Goal: Feedback & Contribution: Contribute content

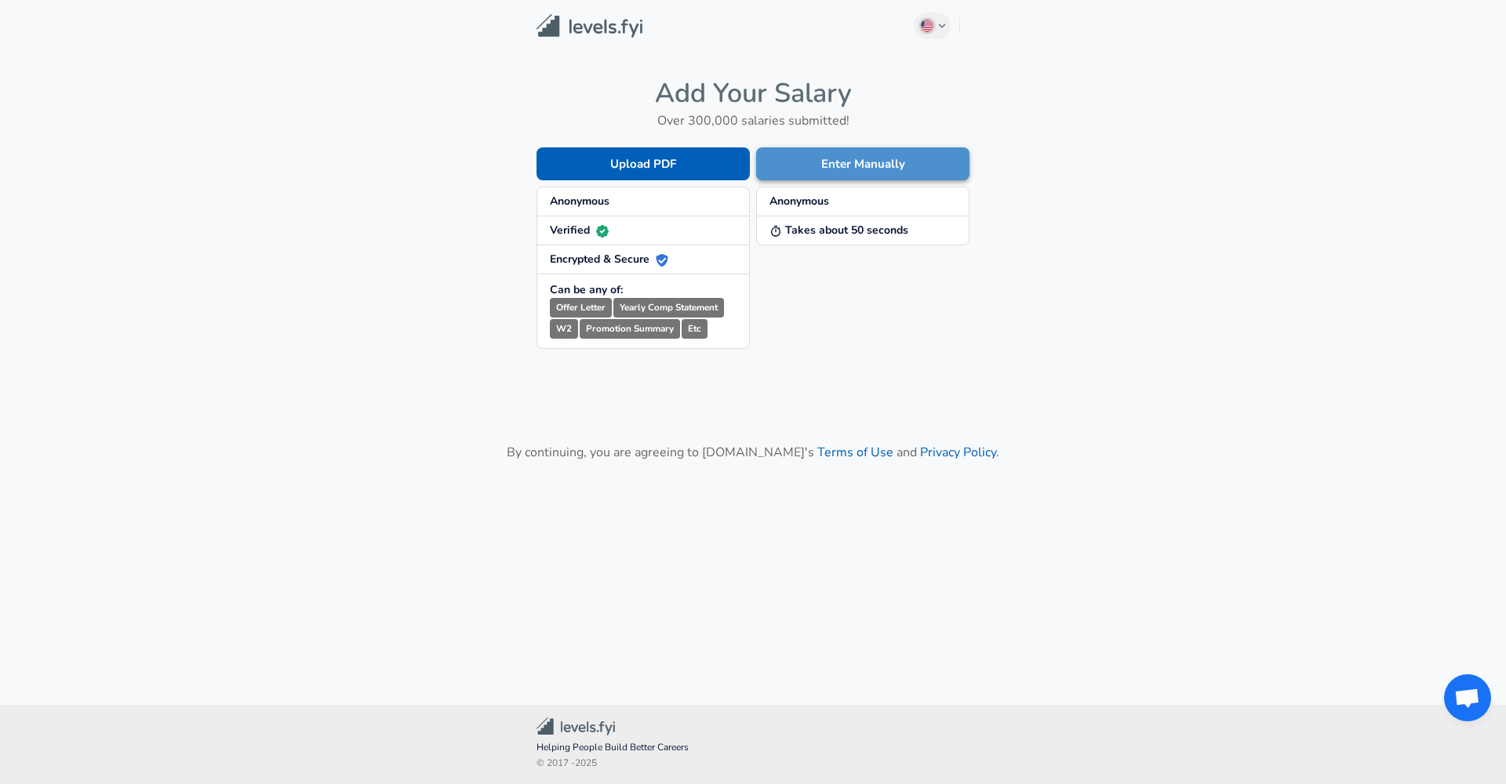
click at [853, 164] on button "Enter Manually" at bounding box center [862, 163] width 213 height 33
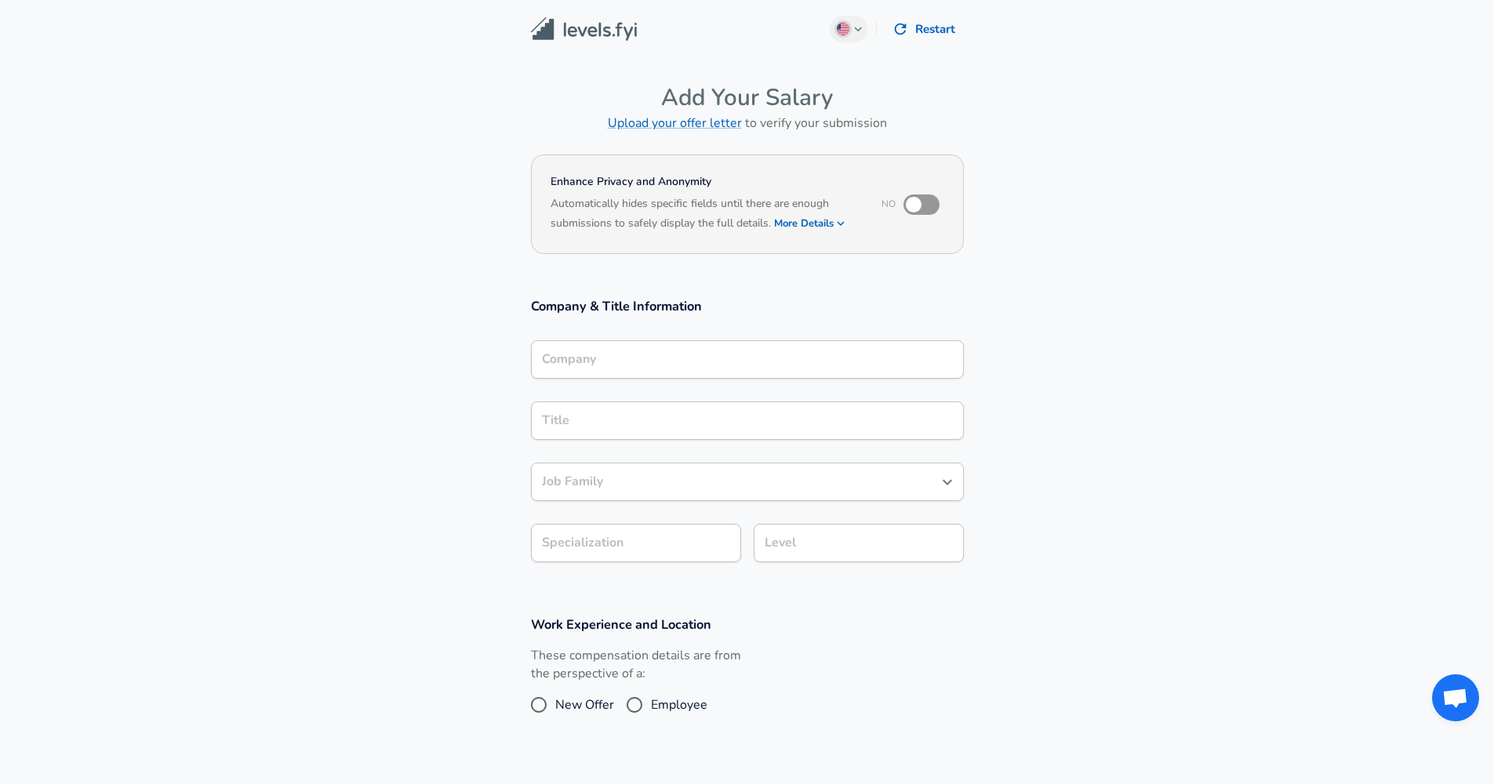
scroll to position [16, 0]
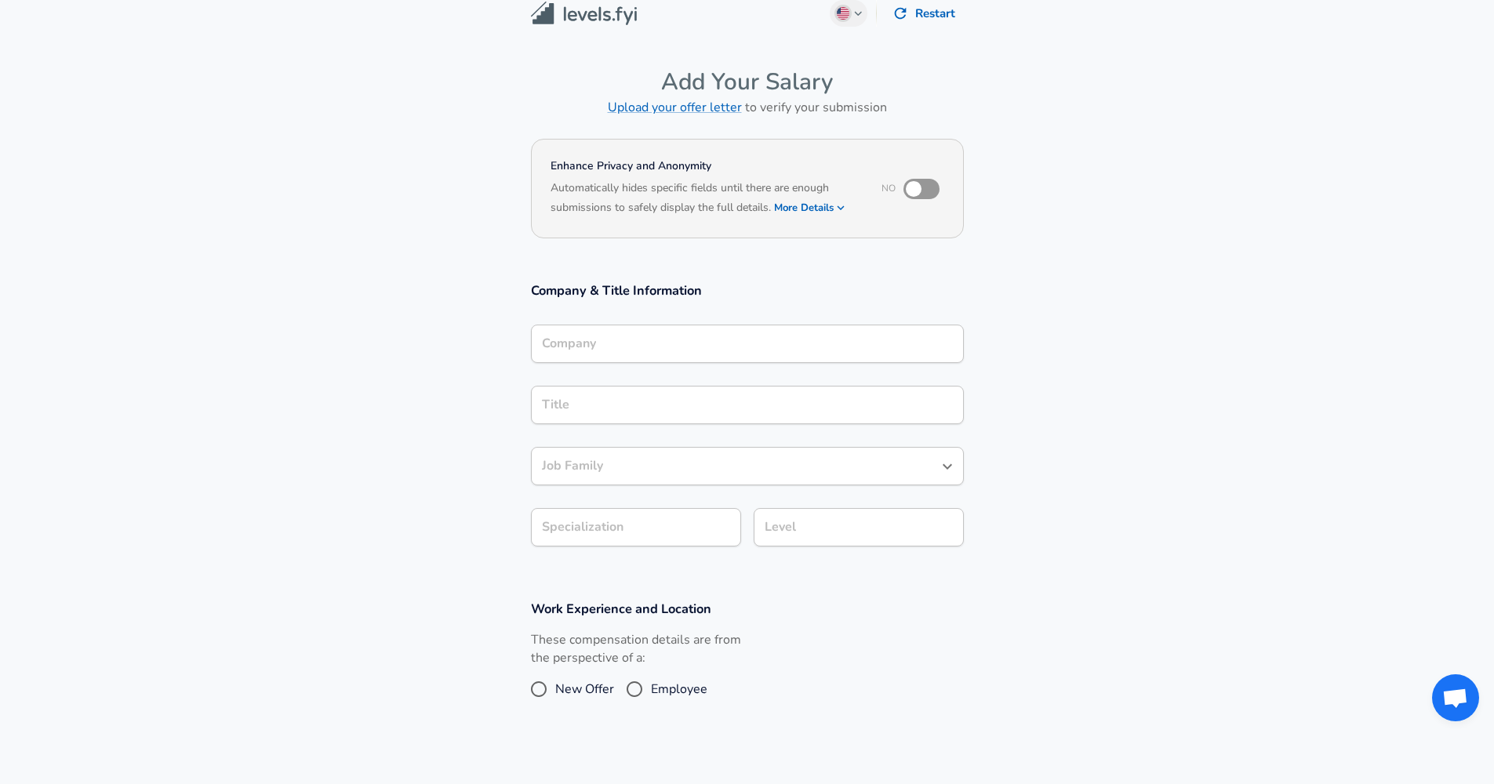
click at [687, 356] on input "Company" at bounding box center [747, 344] width 419 height 24
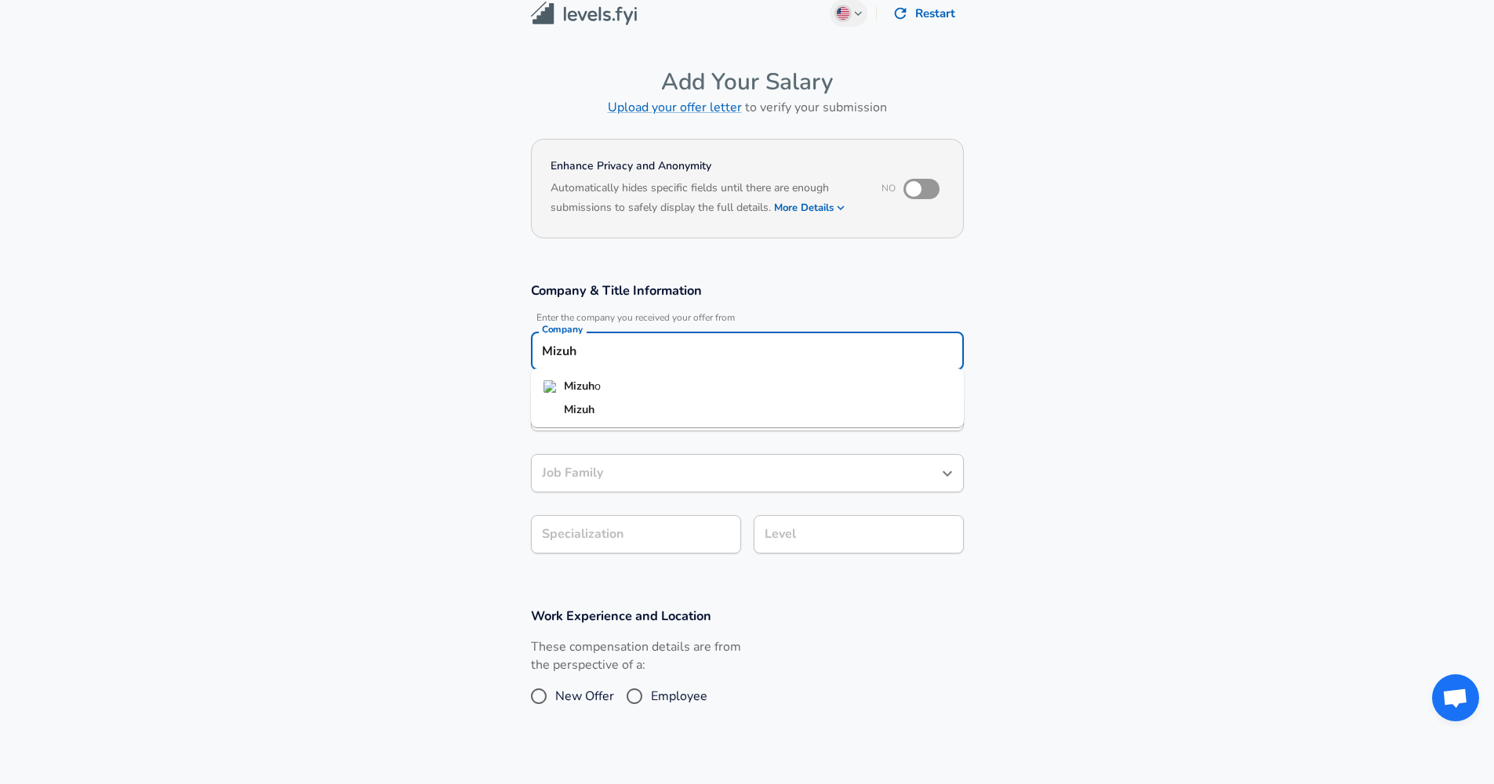
click at [624, 386] on li "Mizuh o" at bounding box center [747, 387] width 433 height 24
type input "Mizuho"
click at [862, 22] on button "English ([GEOGRAPHIC_DATA]) Change" at bounding box center [849, 13] width 38 height 27
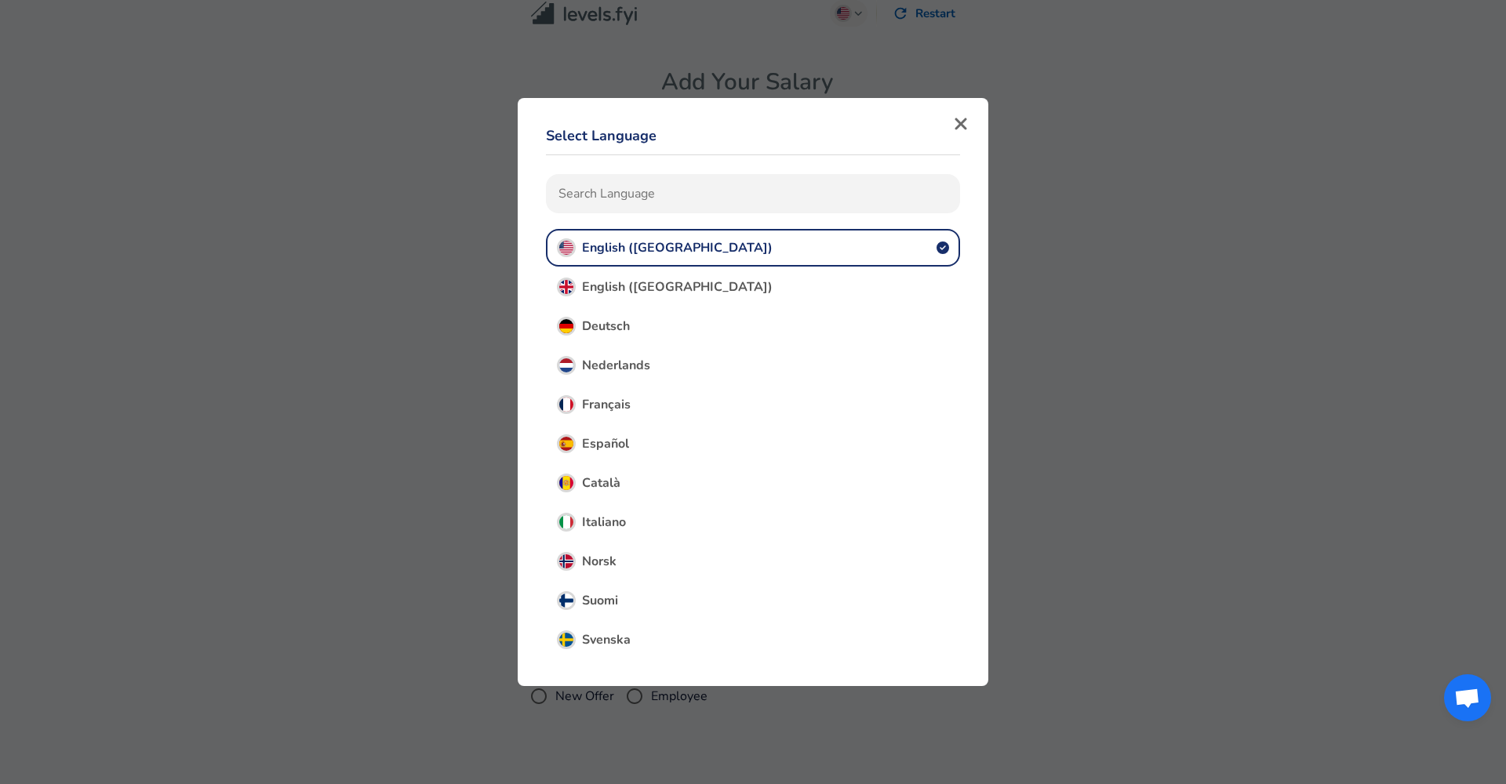
click at [609, 282] on span "English ([GEOGRAPHIC_DATA])" at bounding box center [677, 286] width 191 height 17
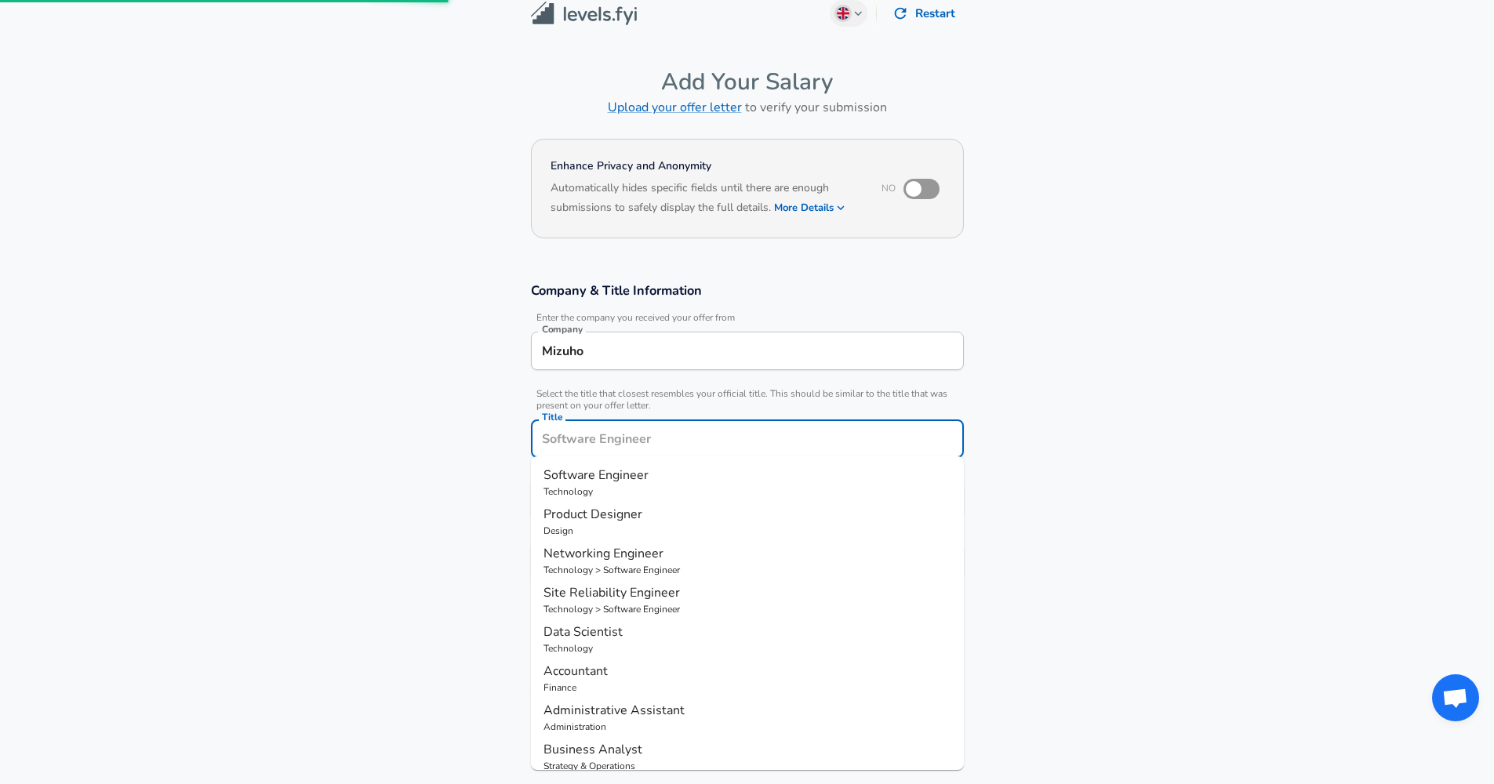
click at [618, 427] on input "Title" at bounding box center [747, 439] width 419 height 24
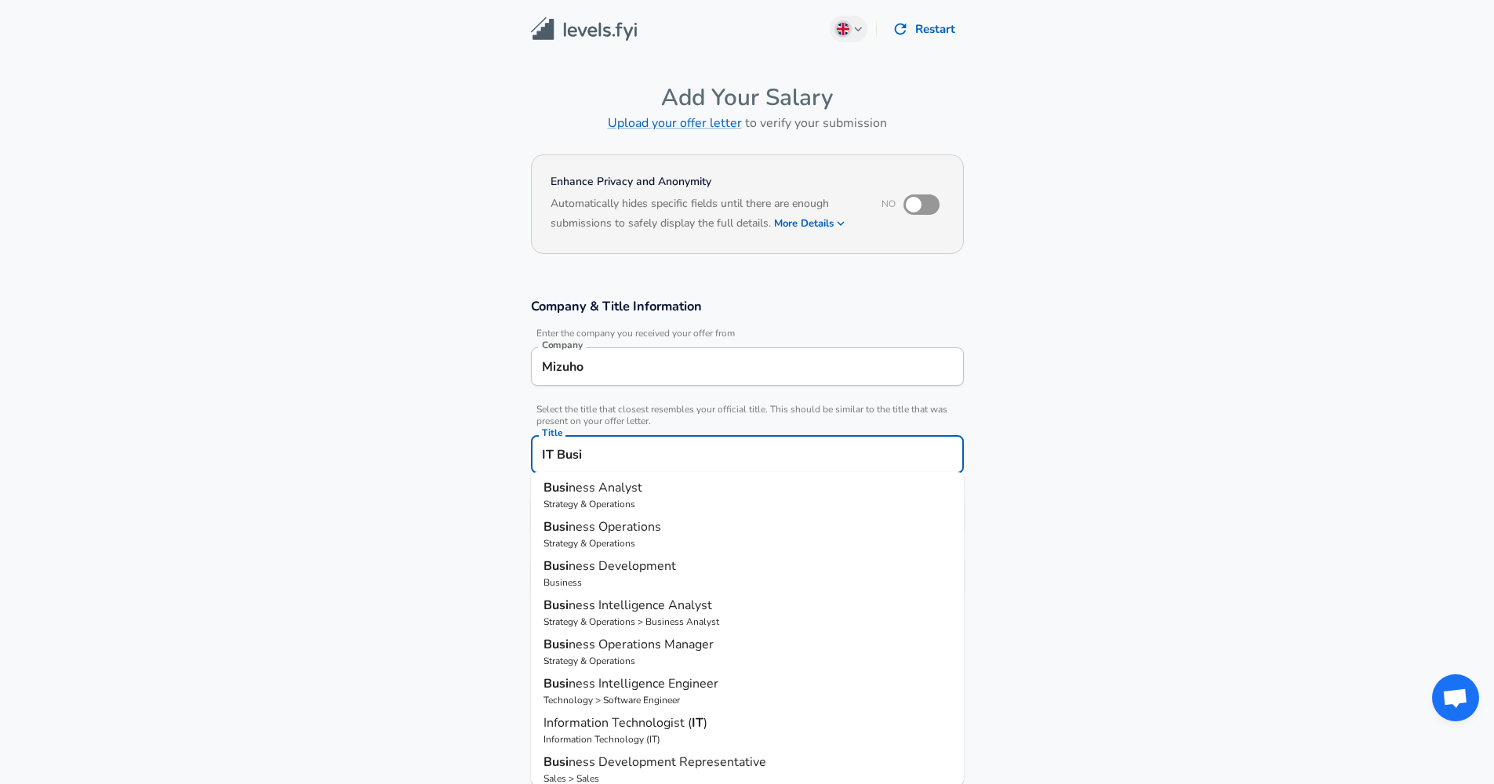
scroll to position [6, 0]
click at [639, 483] on span "ness Analyst" at bounding box center [606, 484] width 74 height 17
type input "Business Analyst"
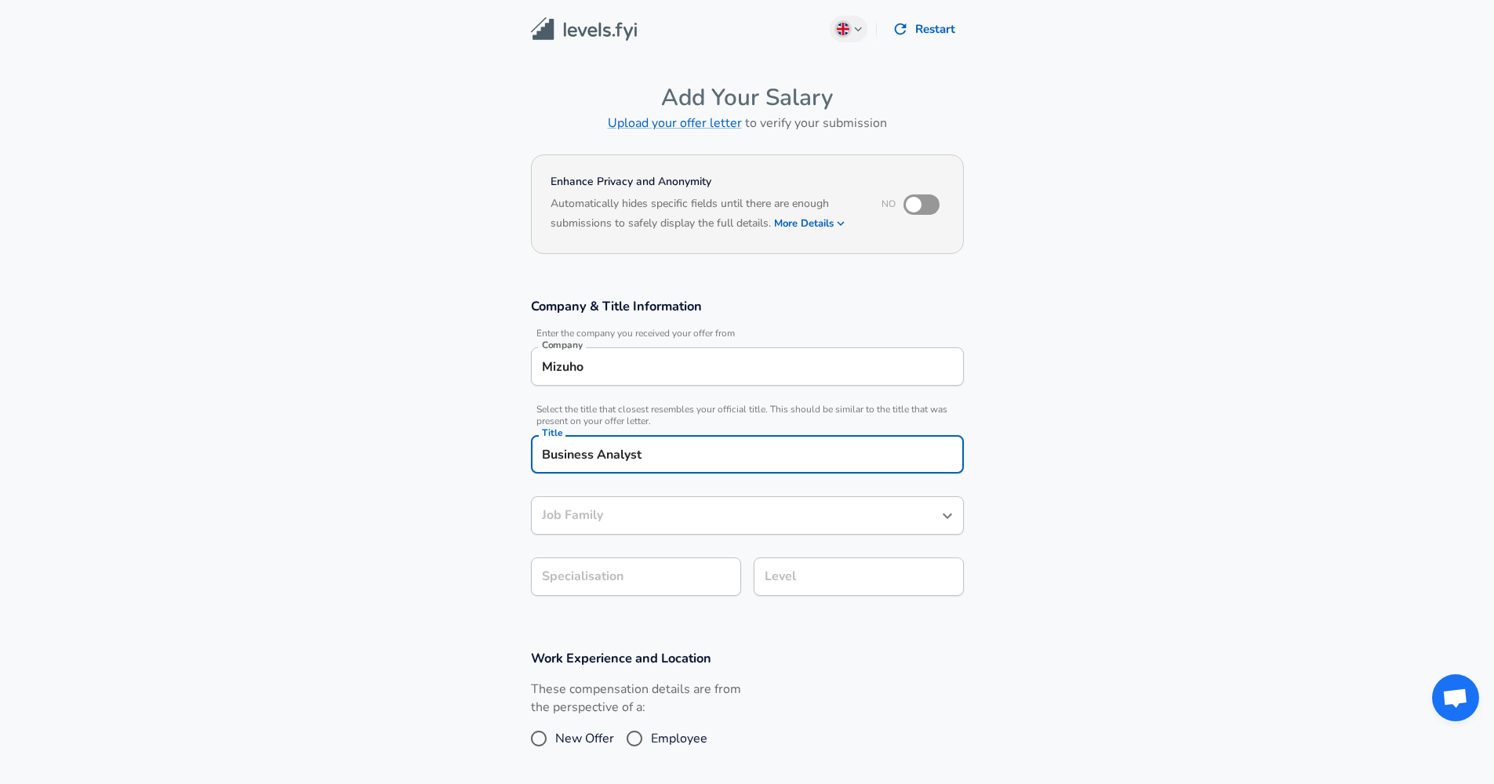
type input "Business Analyst"
click at [684, 522] on div "Business Analyst Job Family" at bounding box center [747, 516] width 433 height 38
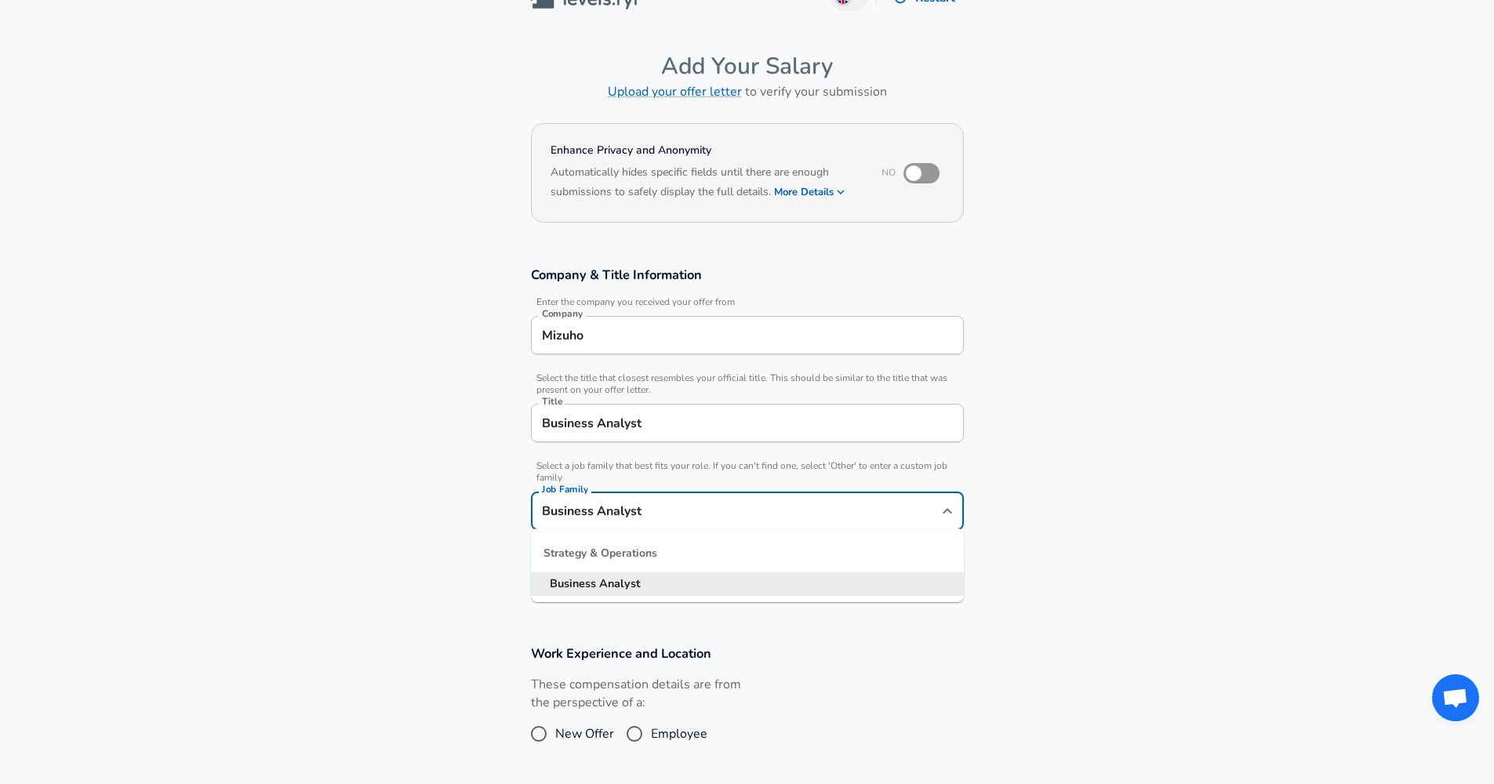
click at [405, 528] on section "Company & Title Information Enter the company you received your offer from Comp…" at bounding box center [747, 437] width 1494 height 379
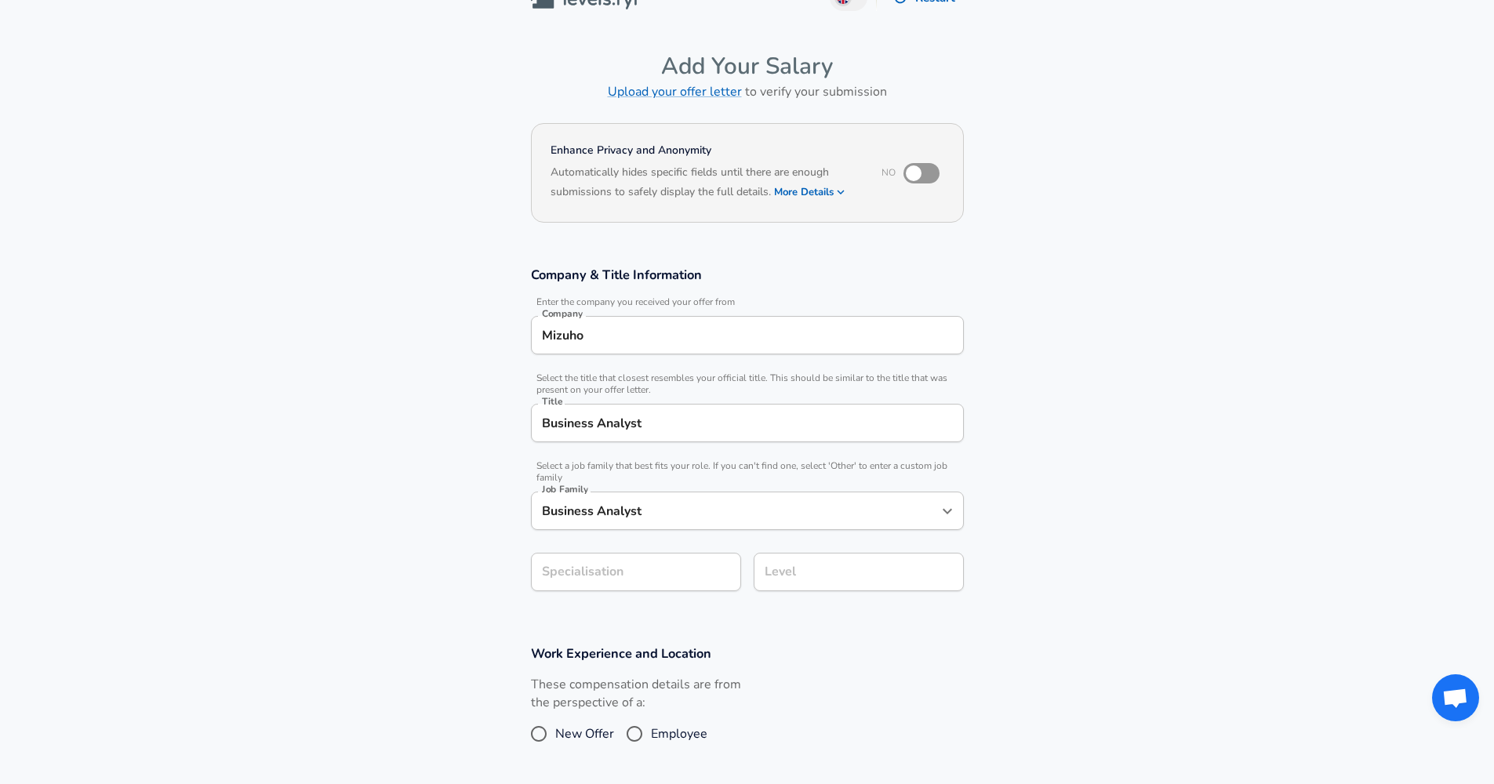
click at [642, 584] on form "Enhance Privacy and Anonymity No Automatically hides specific fields until ther…" at bounding box center [747, 510] width 1494 height 784
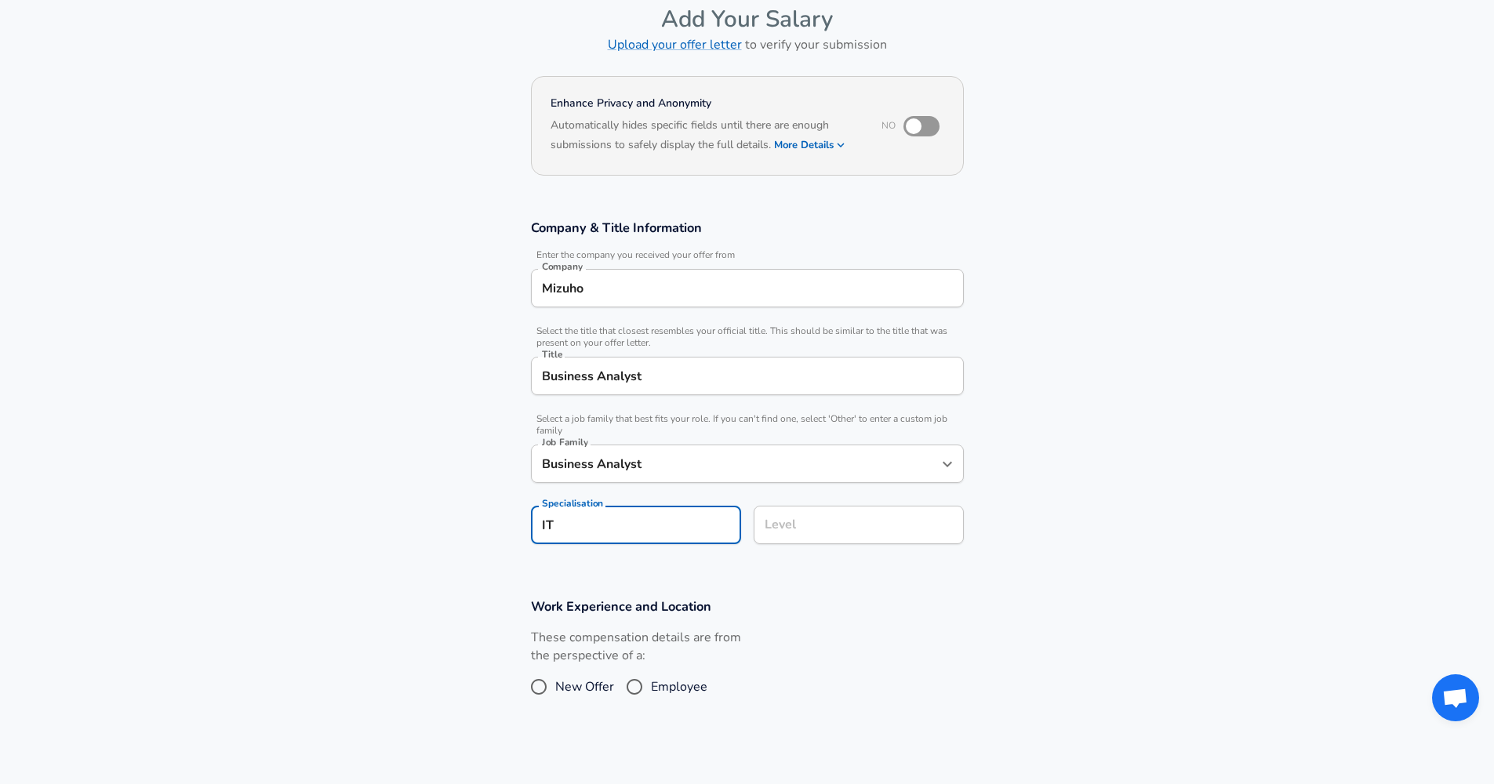
type input "IT"
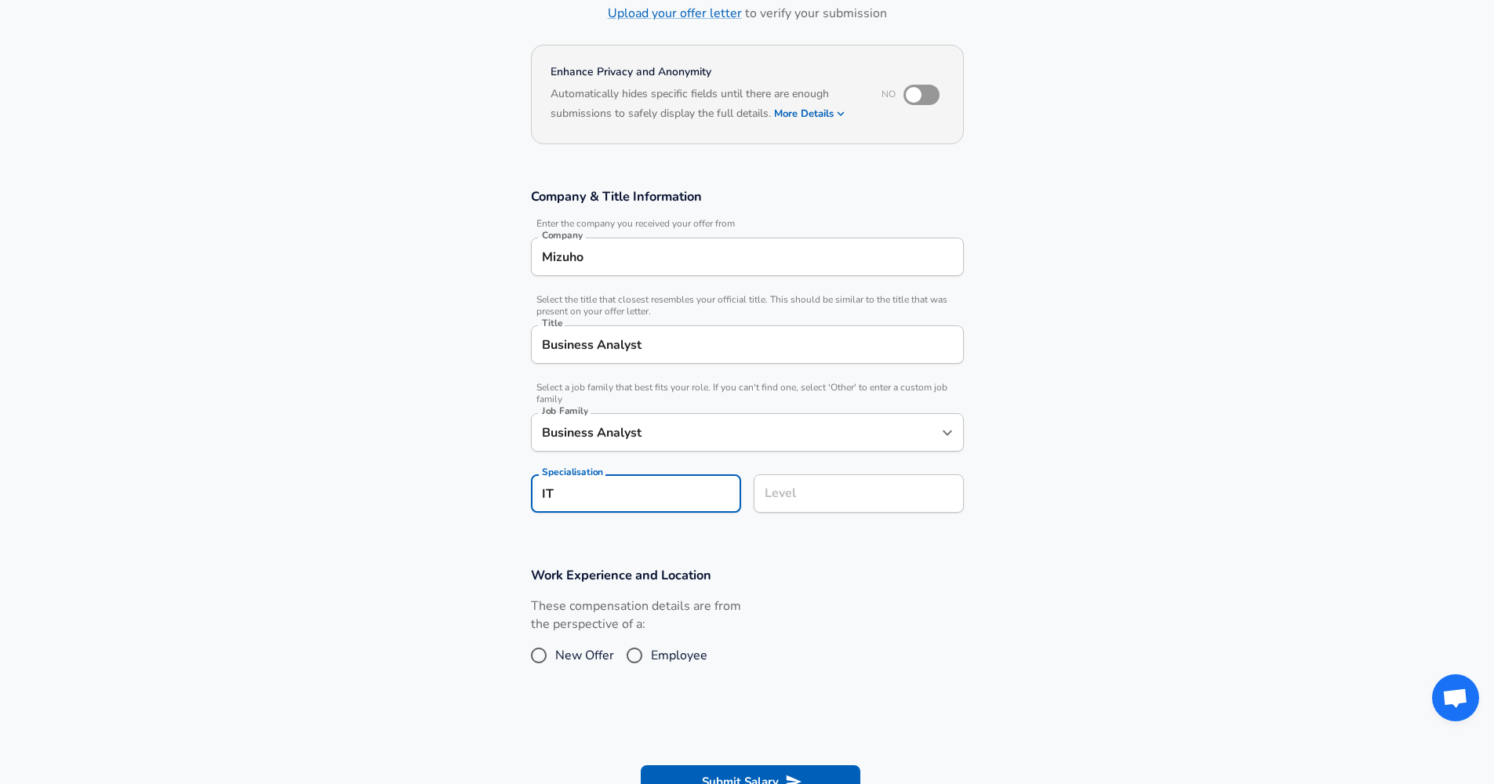
click at [795, 506] on input "Level" at bounding box center [859, 494] width 196 height 24
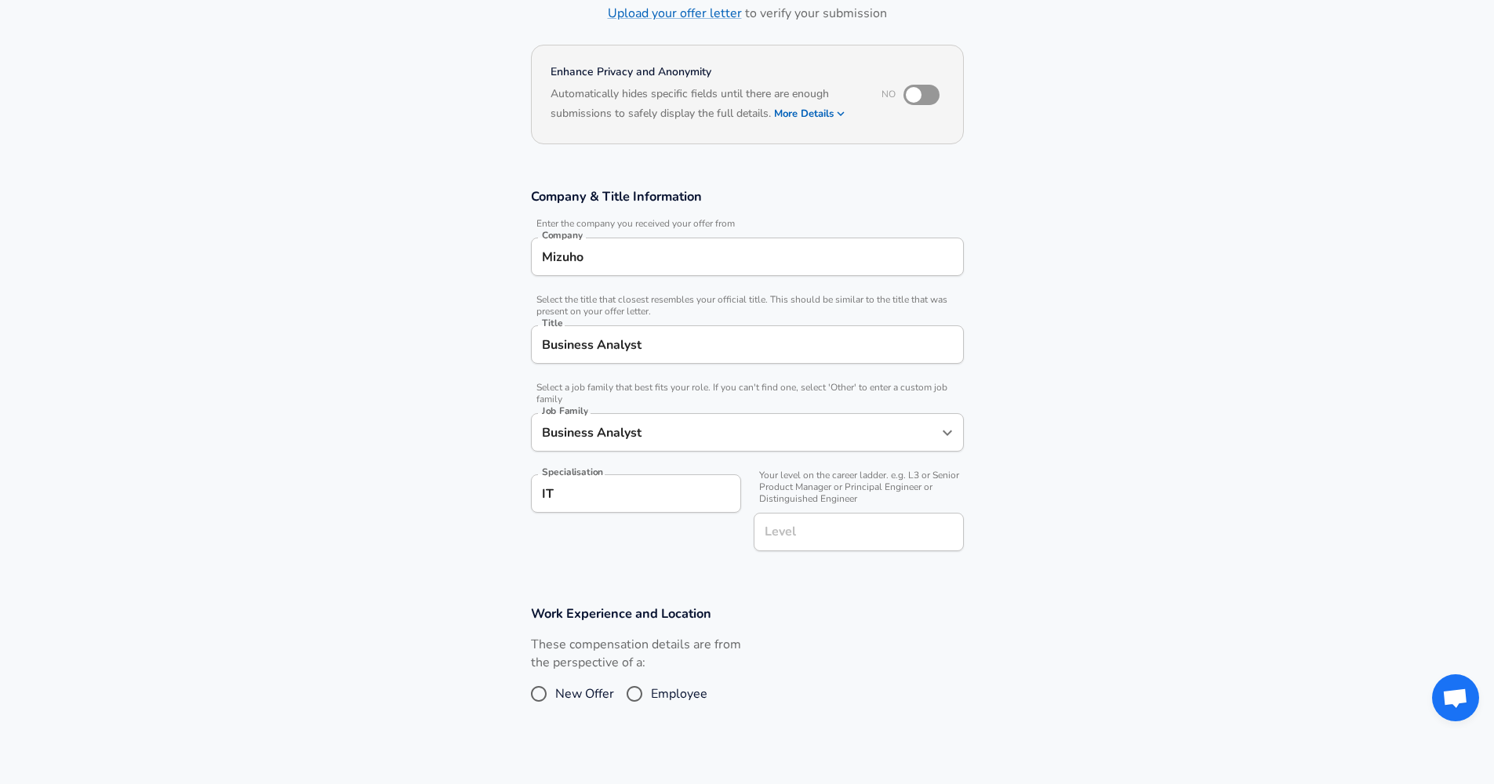
click at [845, 662] on div "These compensation details are from the perspective of a: New Offer Employee" at bounding box center [741, 677] width 446 height 83
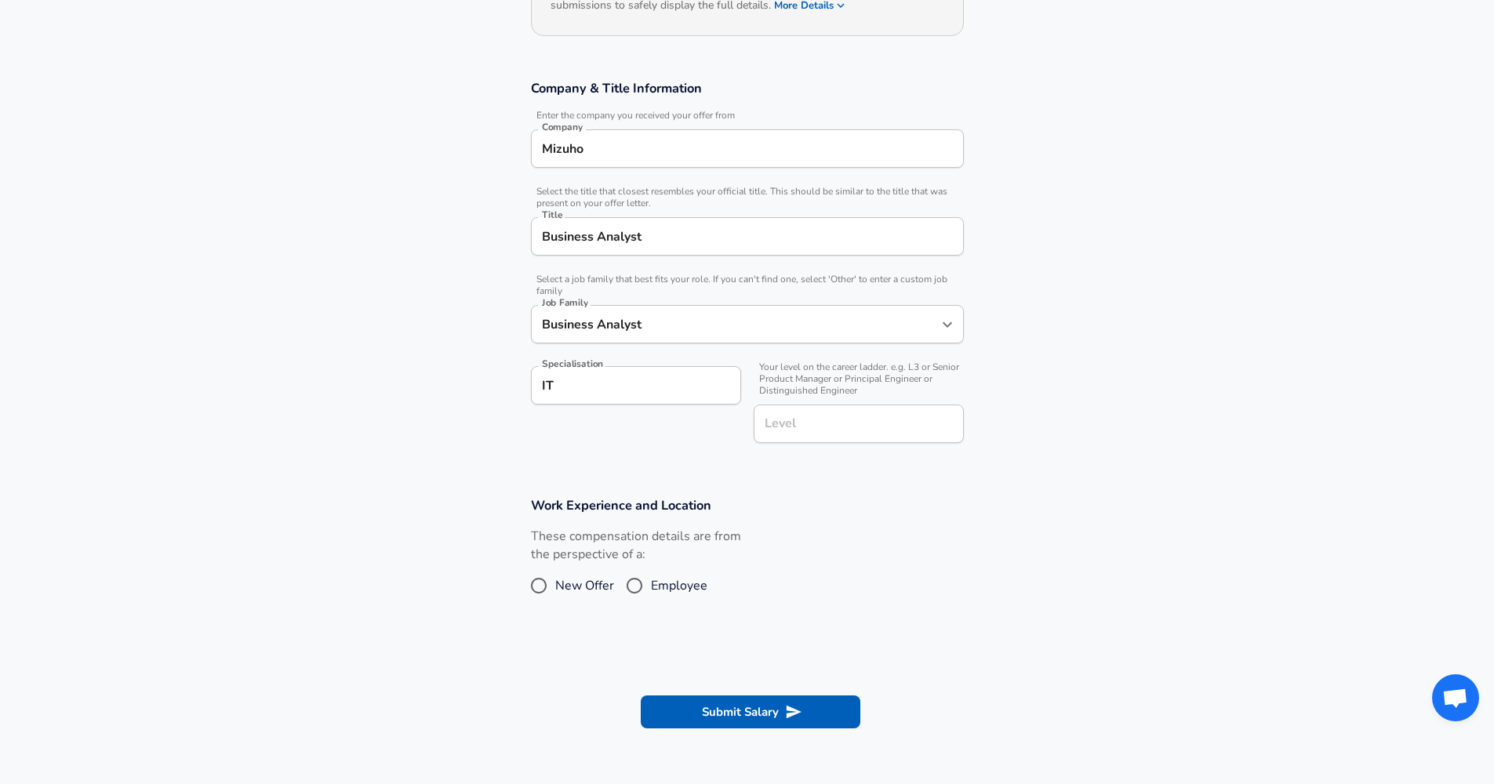
click at [656, 584] on span "Employee" at bounding box center [679, 586] width 56 height 19
click at [651, 584] on input "Employee" at bounding box center [634, 585] width 33 height 25
radio input "true"
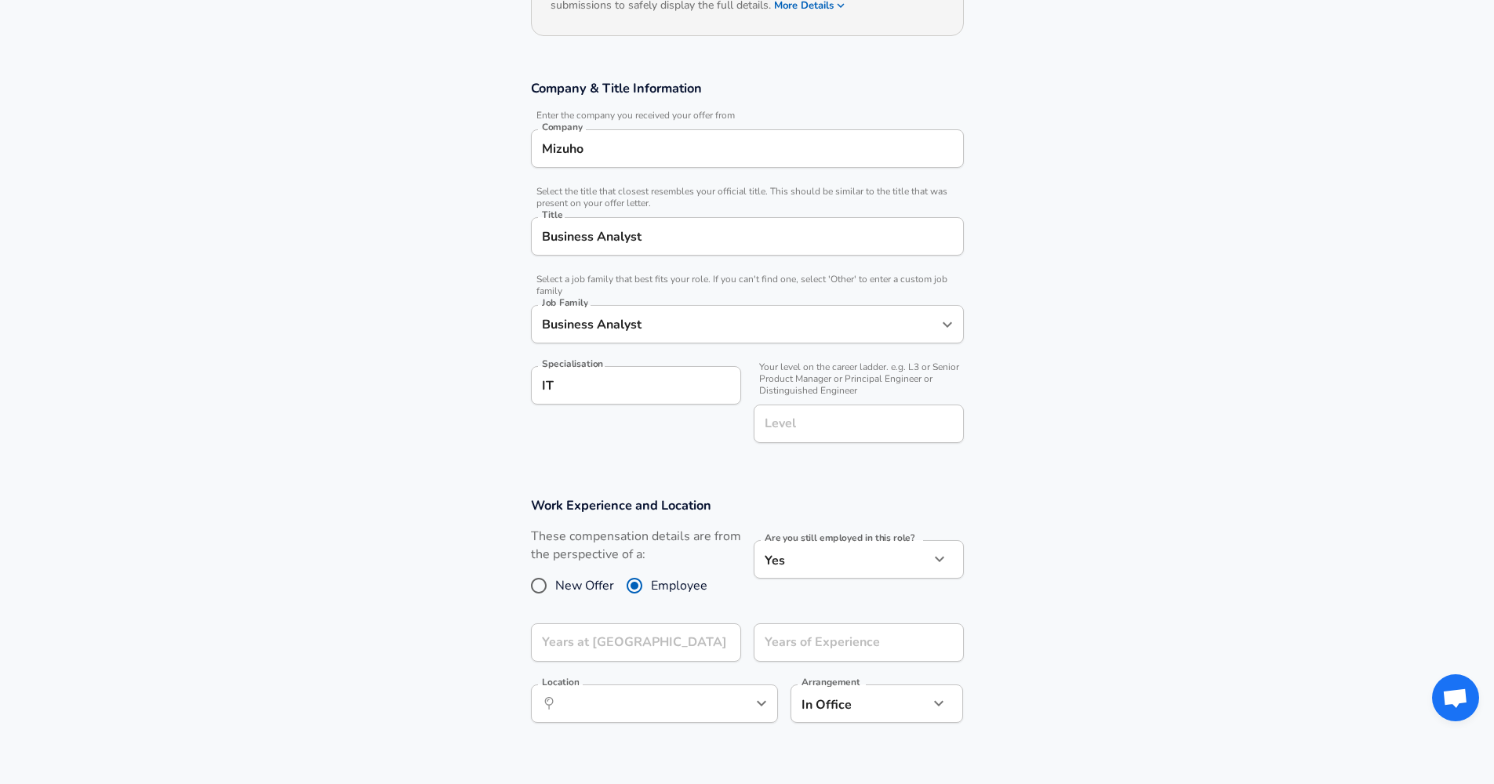
click at [860, 557] on body "We value your privacy We use cookies to enhance your browsing experience, serve…" at bounding box center [747, 174] width 1494 height 784
click at [778, 590] on li "No" at bounding box center [859, 595] width 210 height 24
type input "no"
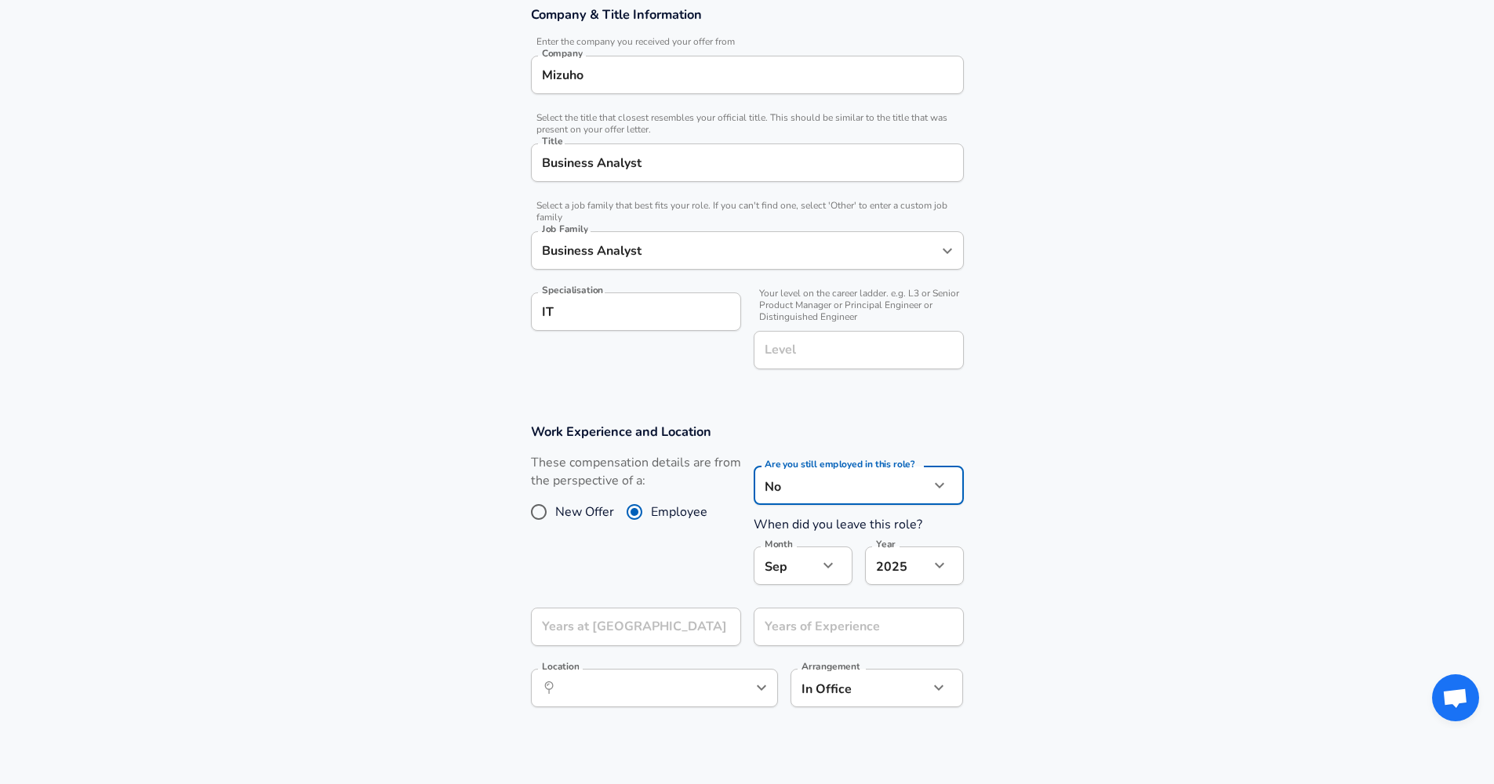
scroll to position [404, 0]
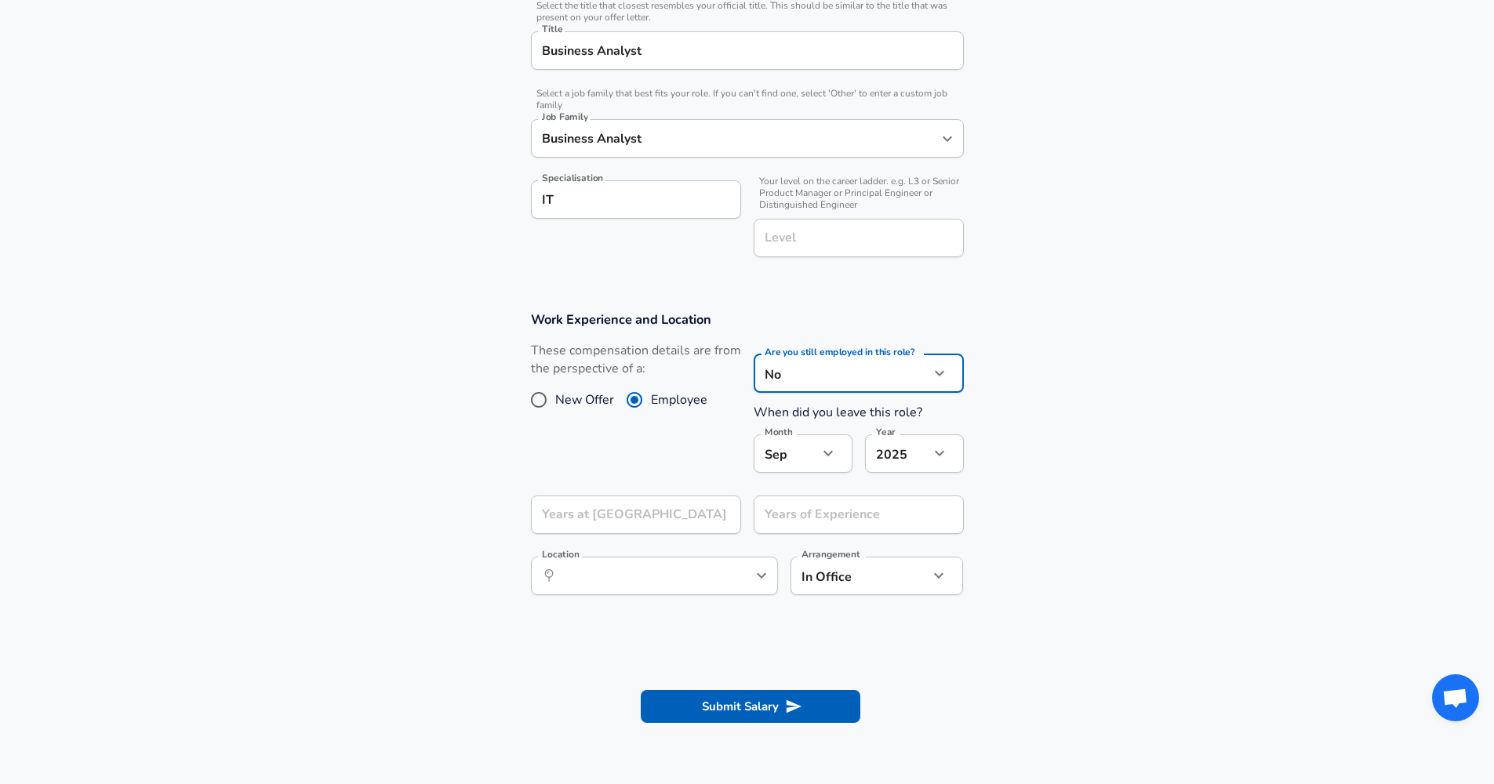
click at [836, 447] on icon "button" at bounding box center [828, 453] width 19 height 19
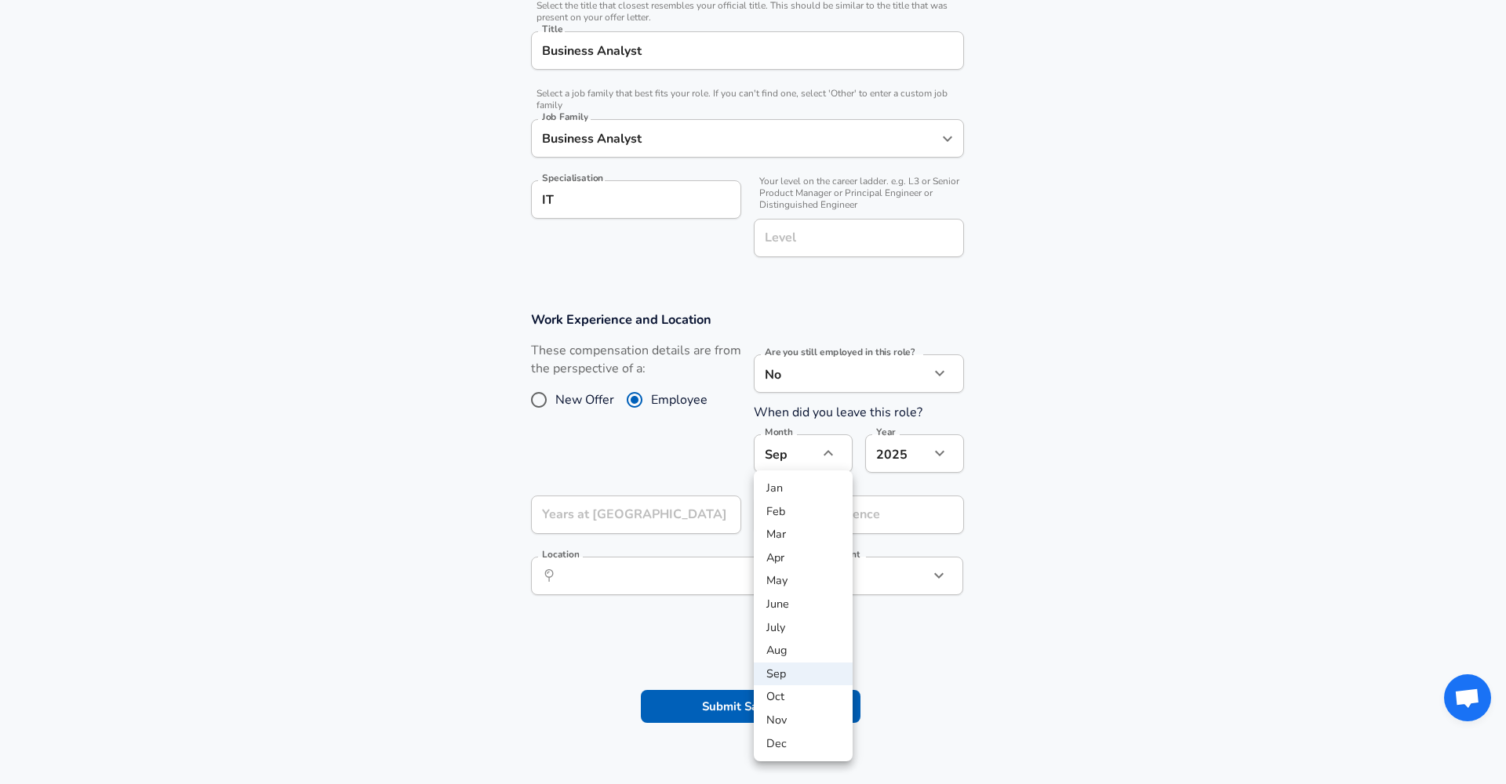
click at [792, 653] on li "Aug" at bounding box center [803, 651] width 99 height 24
type input "8"
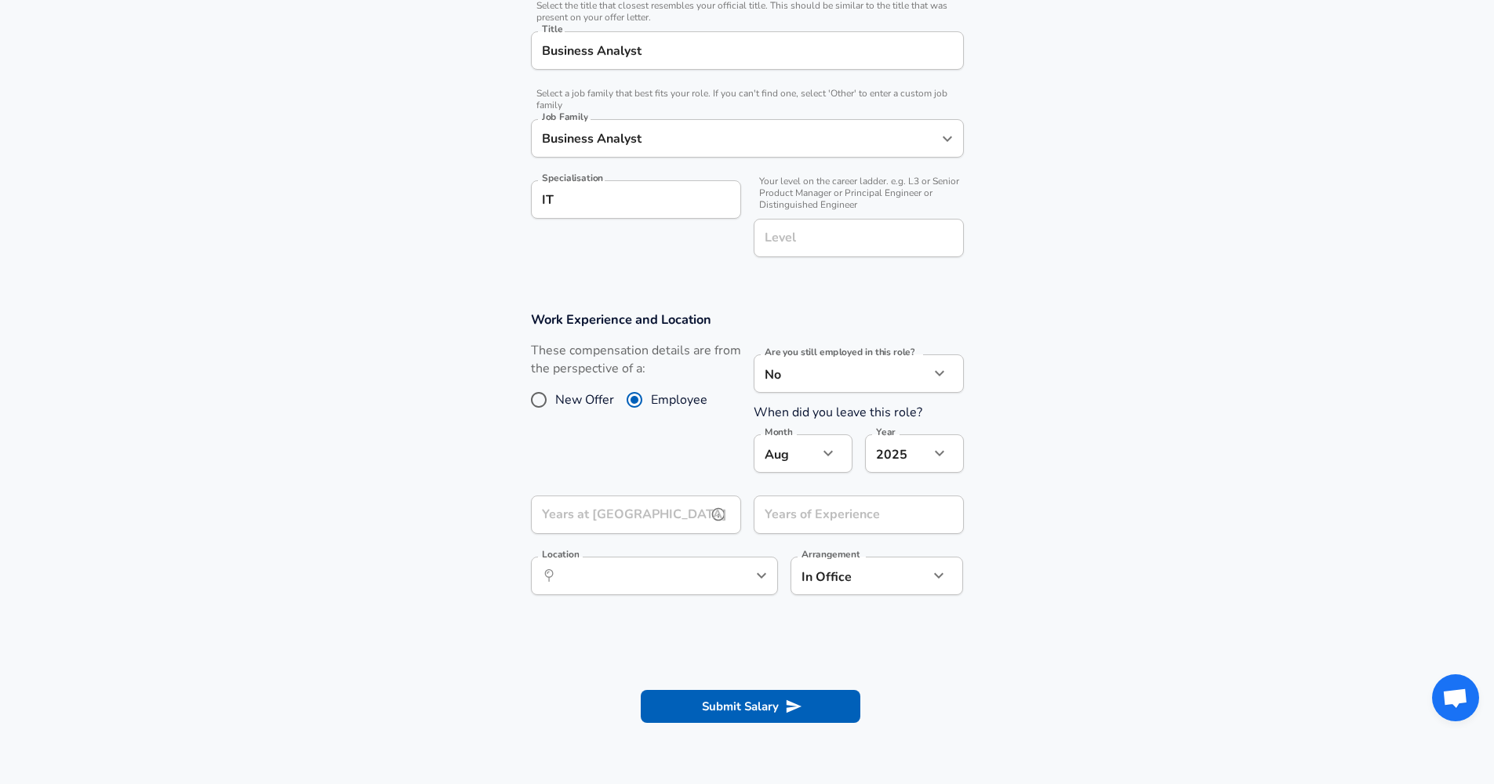
click at [666, 505] on input "Years at [GEOGRAPHIC_DATA]" at bounding box center [619, 515] width 176 height 38
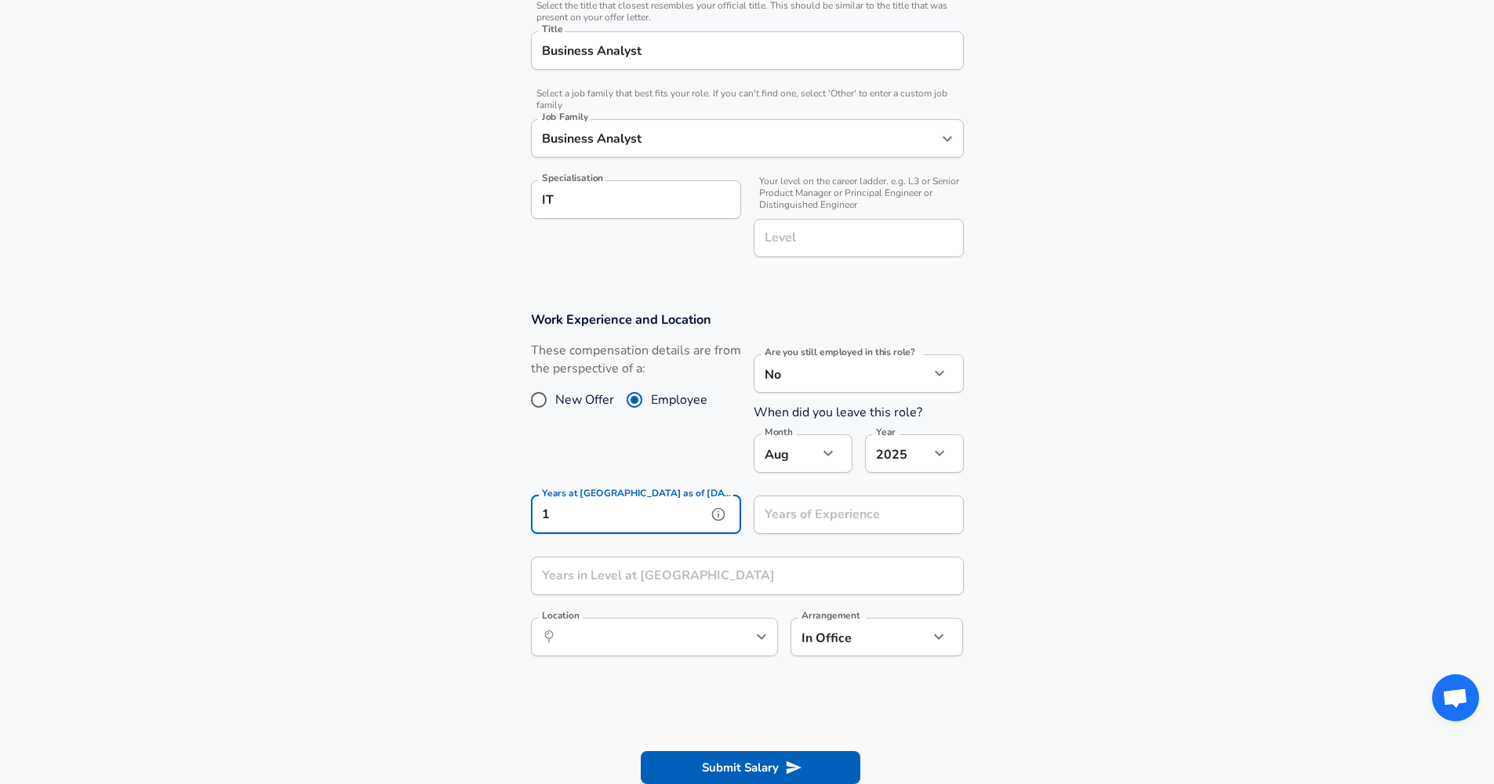
type input "1"
click at [846, 518] on input "Years of Experience" at bounding box center [842, 515] width 176 height 38
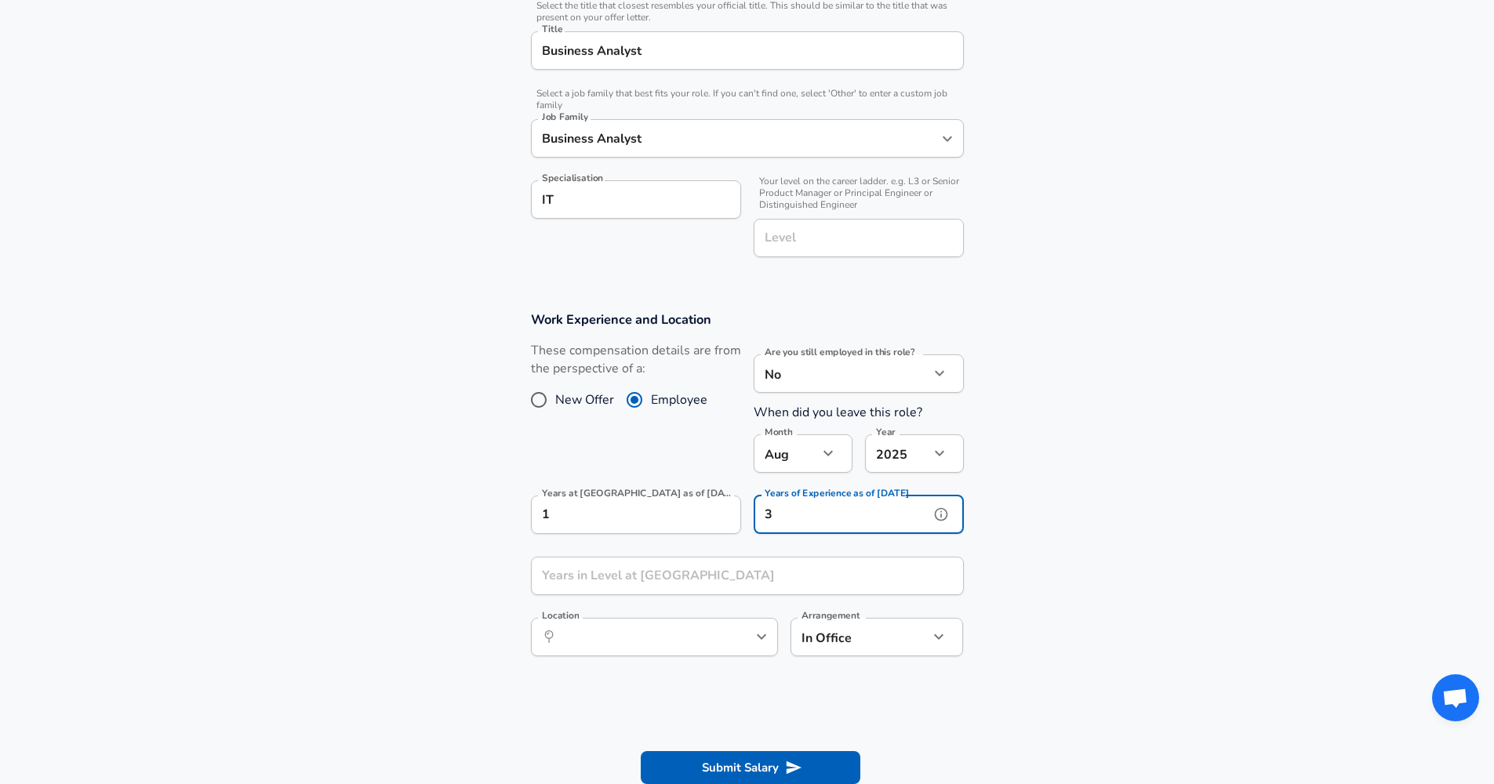
type input "3"
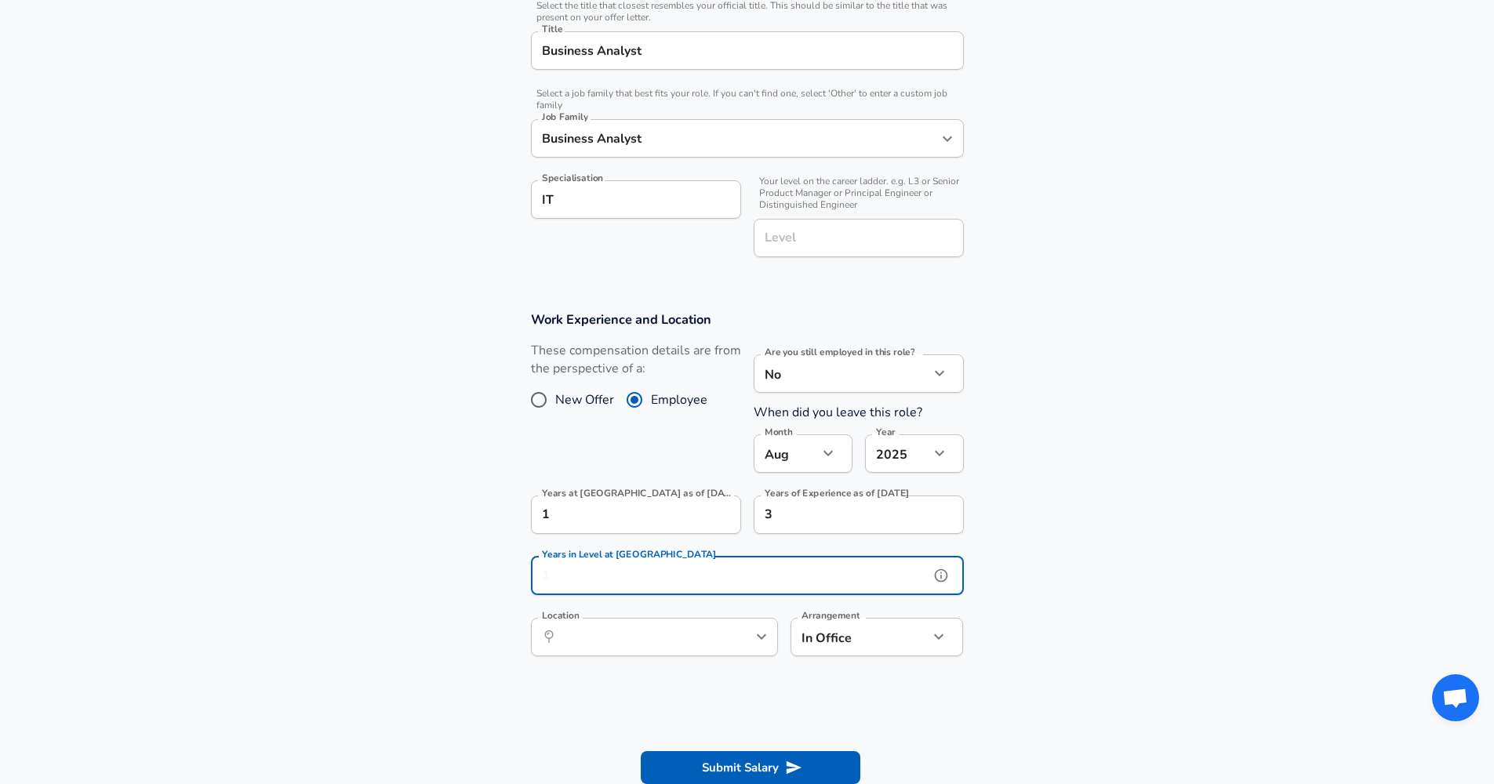
click at [694, 569] on input "Years in Level at [GEOGRAPHIC_DATA]" at bounding box center [730, 576] width 398 height 38
type input "1"
click at [704, 627] on input "Location" at bounding box center [637, 637] width 161 height 24
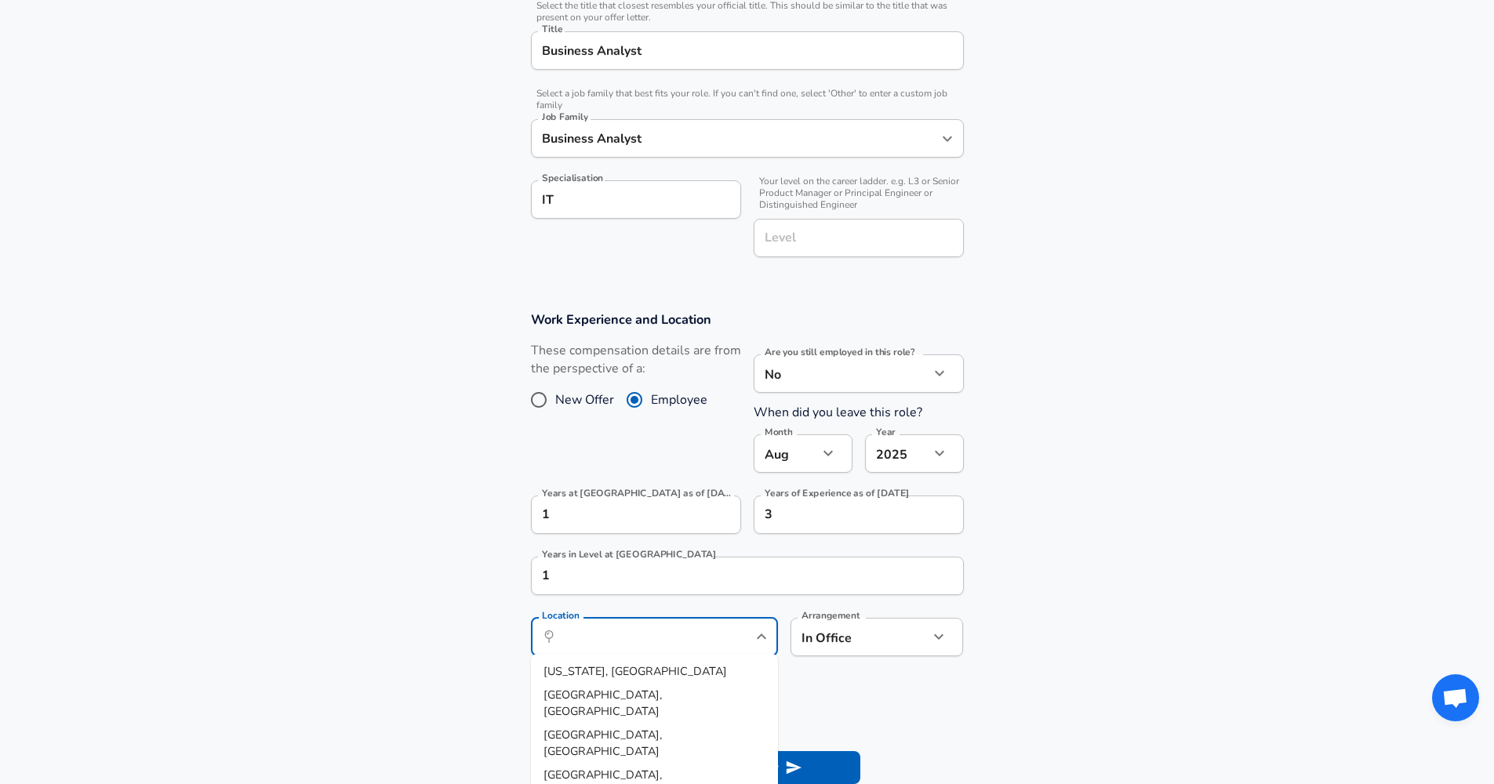
click at [929, 671] on section "Work Experience and Location These compensation details are from the perspectiv…" at bounding box center [747, 492] width 1494 height 398
click at [662, 625] on input "Location" at bounding box center [637, 637] width 161 height 24
type input "K"
click at [617, 677] on span "don, EN, [GEOGRAPHIC_DATA]" at bounding box center [642, 672] width 161 height 16
type input "[GEOGRAPHIC_DATA], EN, [GEOGRAPHIC_DATA]"
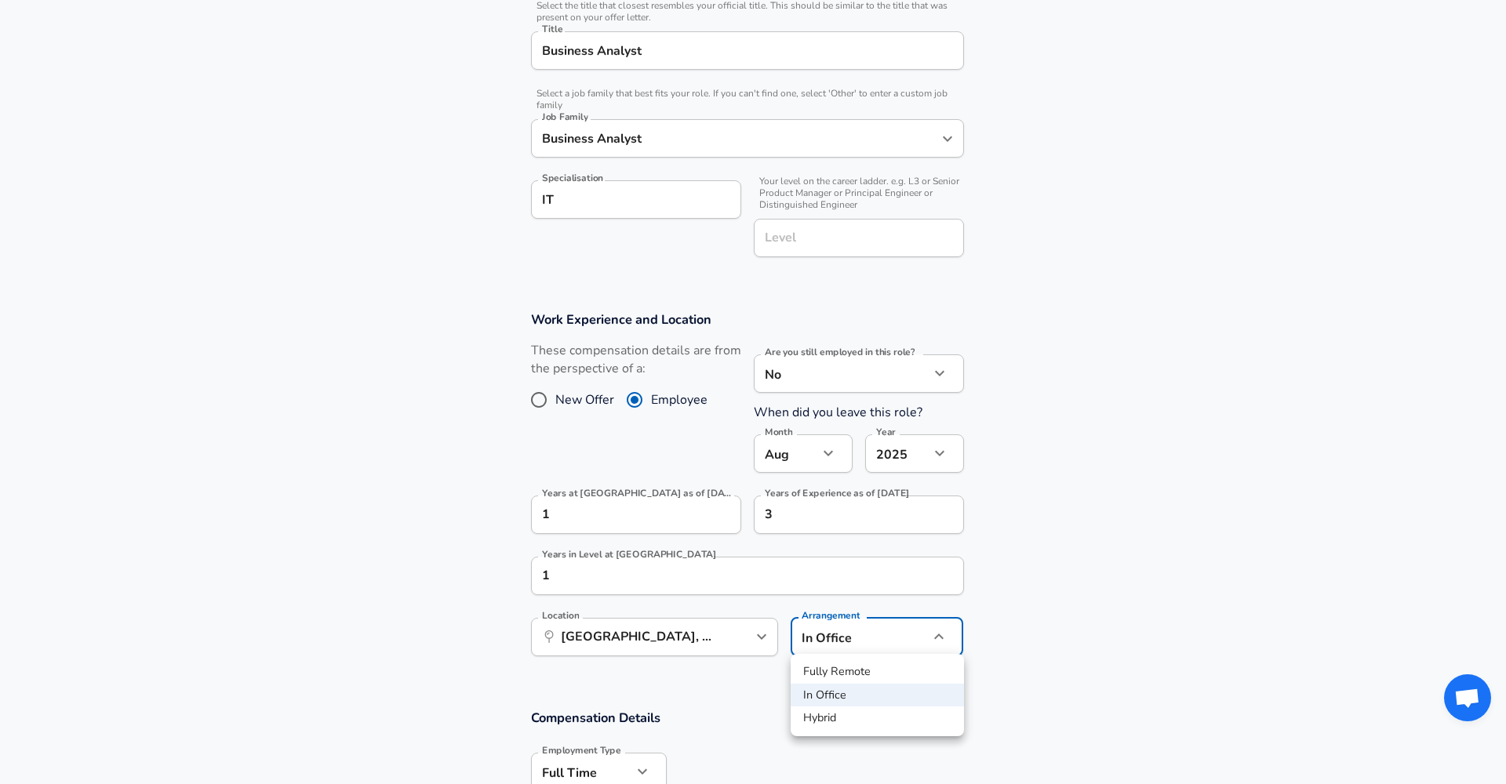
click at [848, 718] on li "Hybrid" at bounding box center [877, 719] width 173 height 24
type input "hybrid"
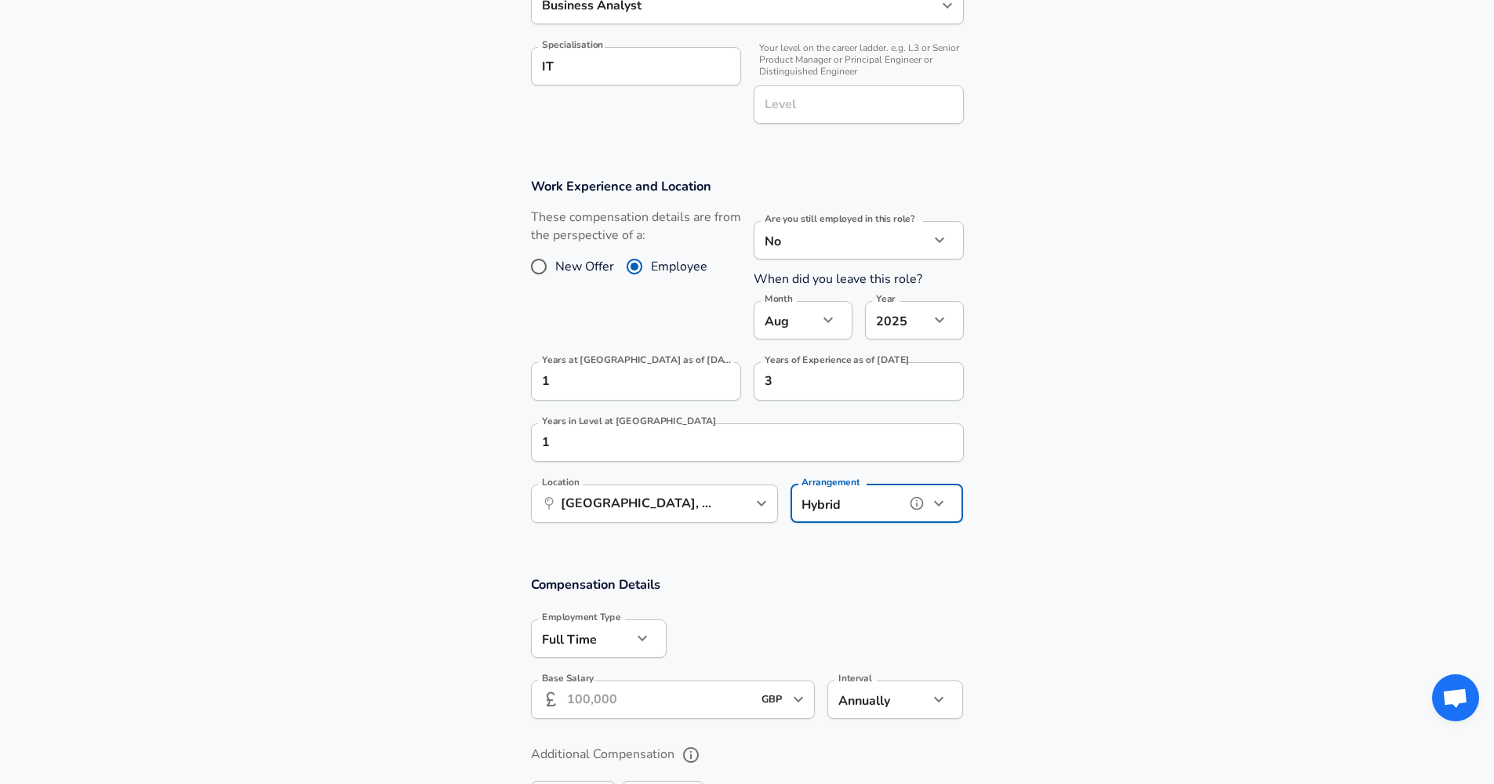
scroll to position [669, 0]
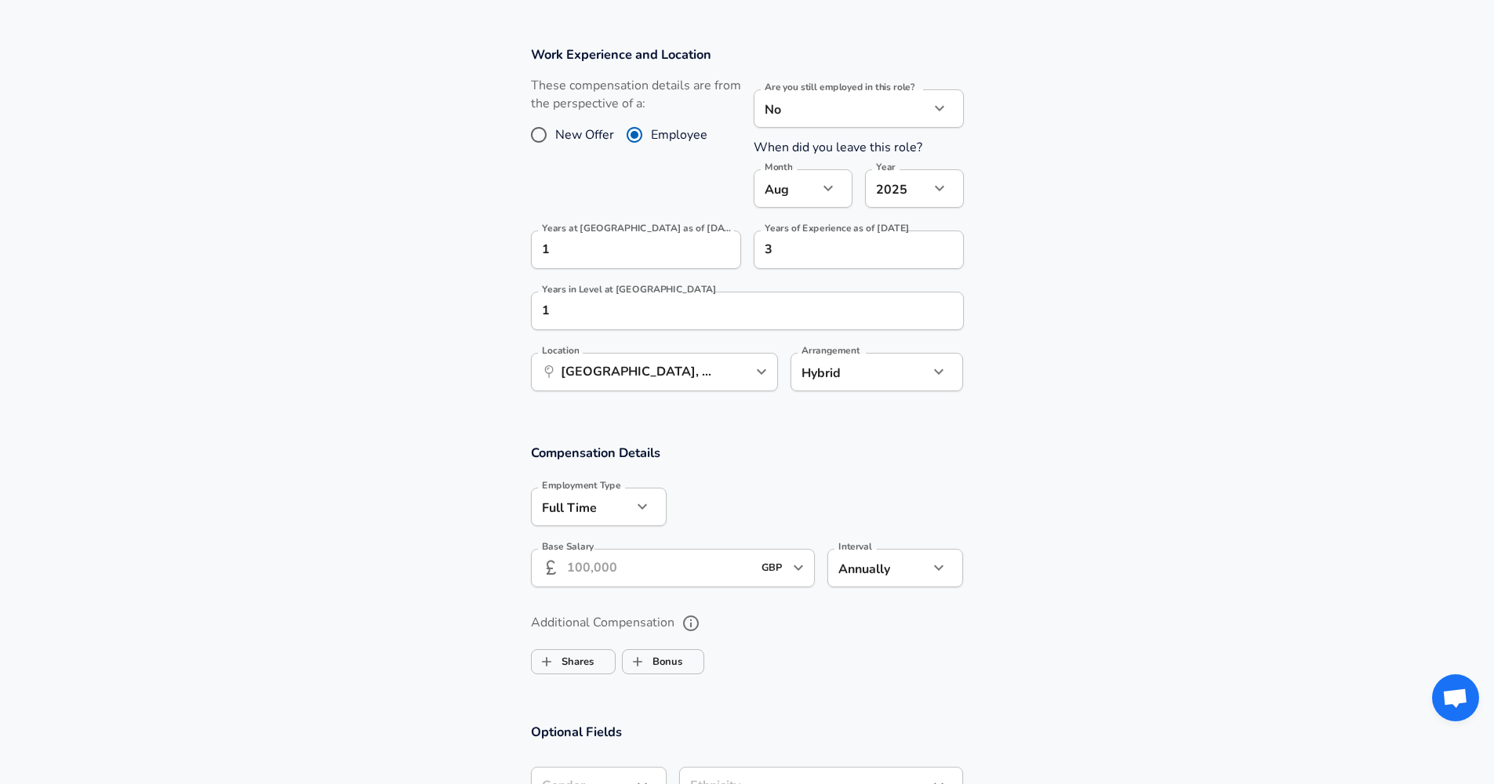
click at [658, 562] on input "Base Salary" at bounding box center [660, 568] width 186 height 38
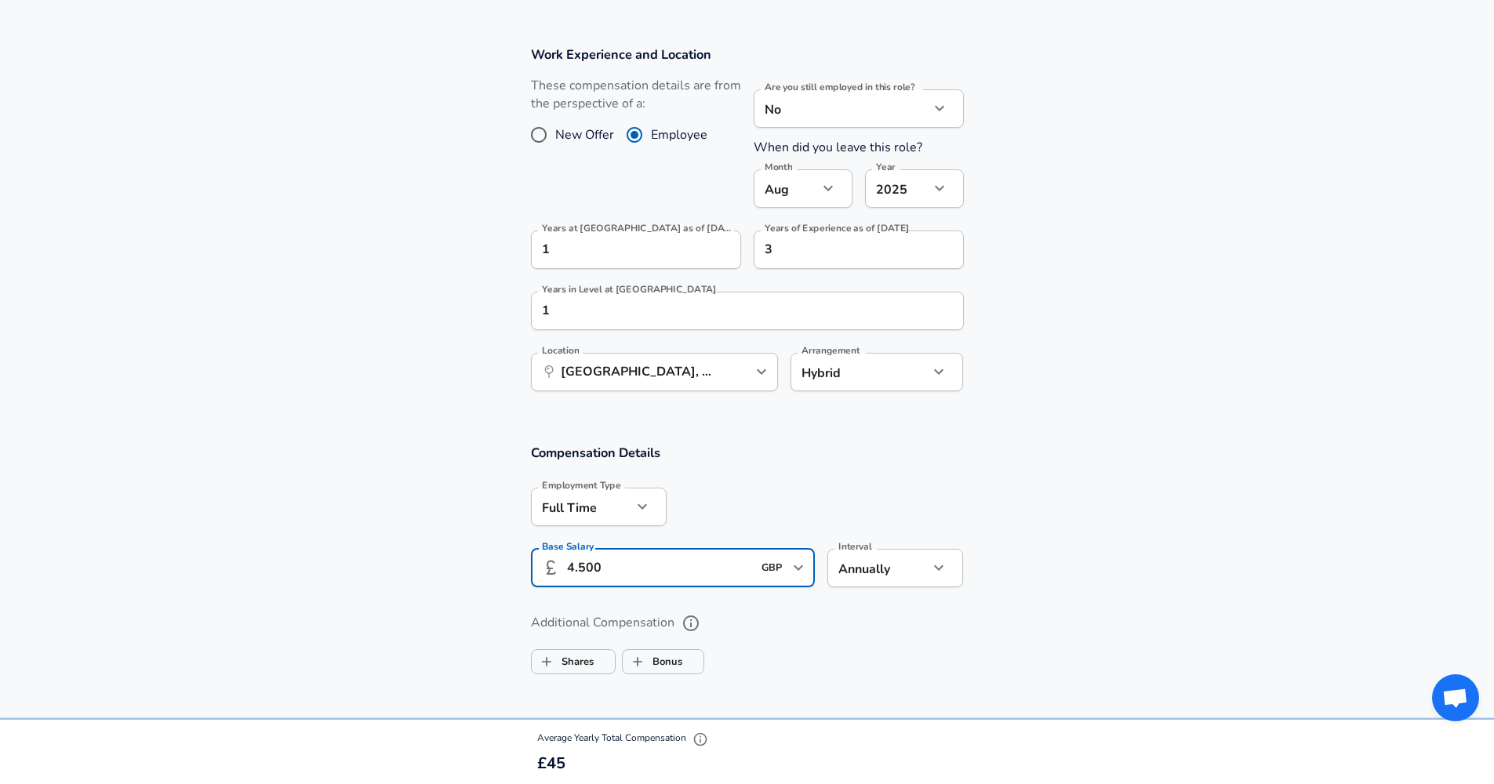
type input "45.000"
click at [818, 618] on label "Additional Compensation" at bounding box center [747, 623] width 433 height 27
click at [704, 618] on button "Additional Compensation" at bounding box center [691, 623] width 27 height 27
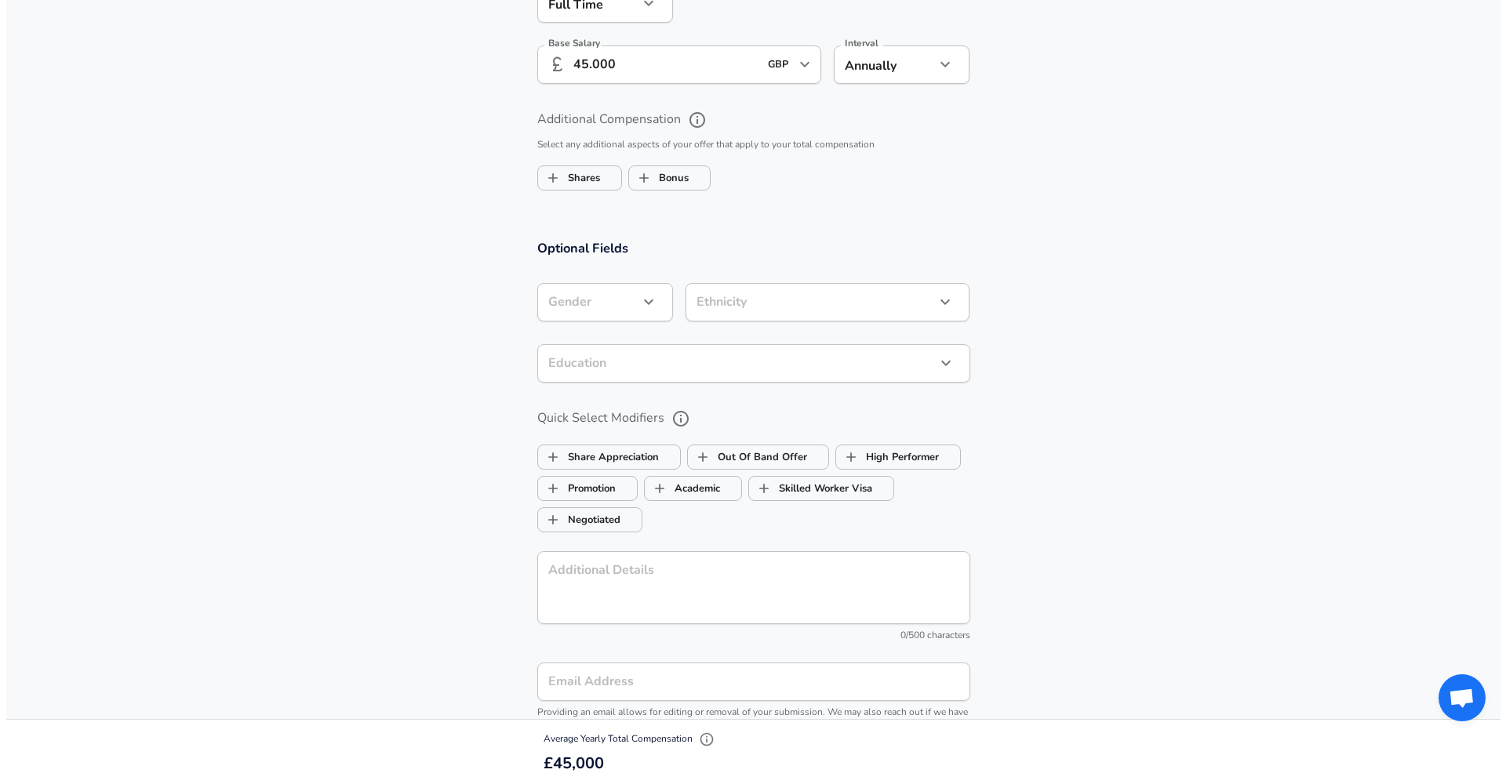
scroll to position [1400, 0]
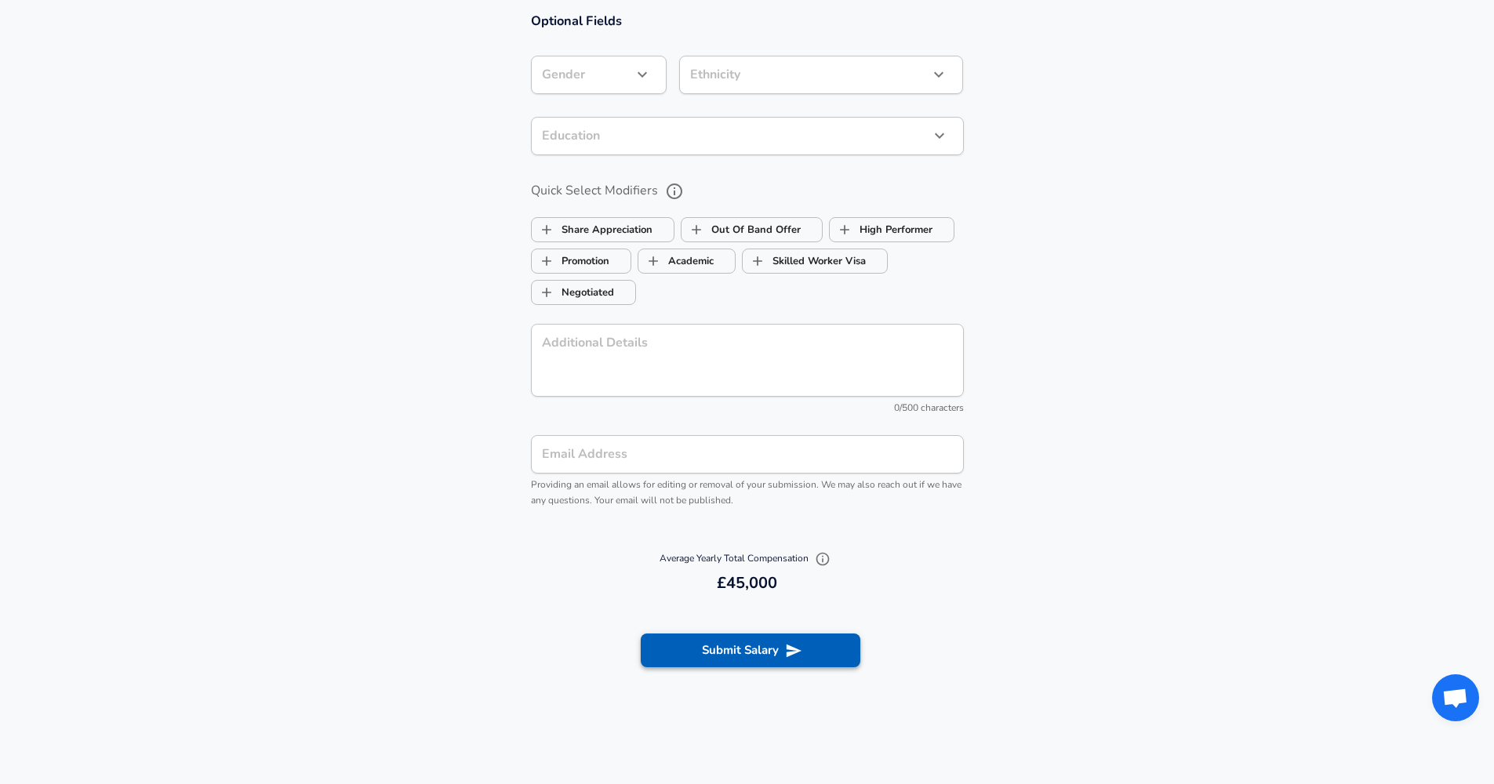
click at [794, 642] on icon "submit" at bounding box center [793, 650] width 17 height 17
